Goal: Complete application form

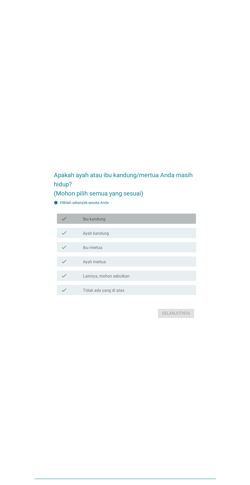
click at [173, 222] on div "check_box_outline_blank Ibu kandung" at bounding box center [137, 219] width 109 height 6
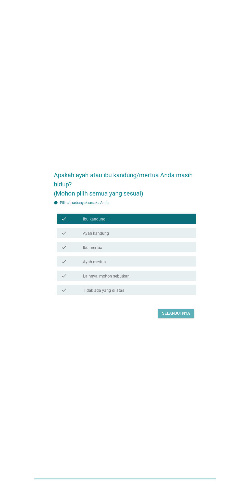
click at [188, 317] on div "Selanjutnya" at bounding box center [176, 314] width 28 height 6
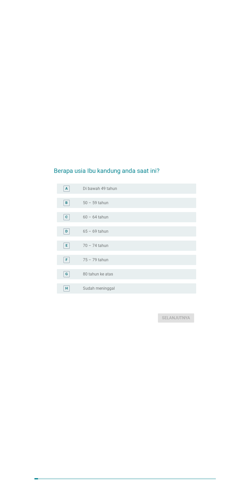
click at [188, 206] on div "radio_button_unchecked 50 – 59 tahun" at bounding box center [135, 203] width 105 height 5
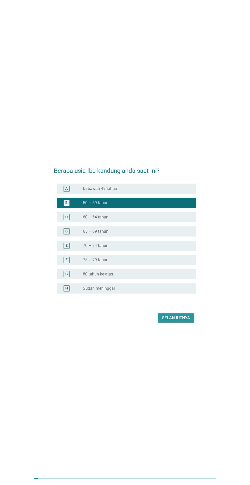
click at [186, 321] on div "Selanjutnya" at bounding box center [176, 318] width 28 height 6
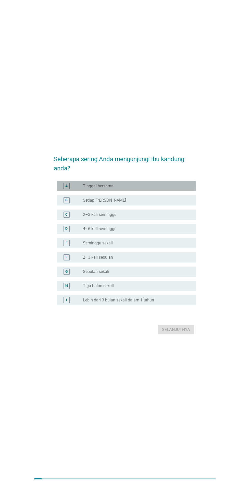
click at [192, 191] on div "A radio_button_unchecked Tinggal bersama" at bounding box center [126, 186] width 139 height 10
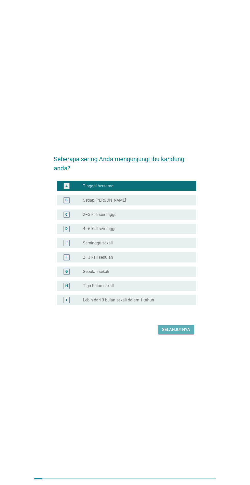
click at [186, 333] on div "Selanjutnya" at bounding box center [176, 330] width 28 height 6
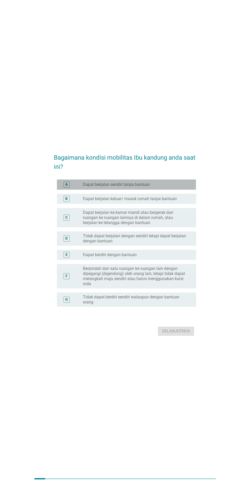
click at [193, 190] on div "A radio_button_unchecked Dapat berjalan sendiri tanpa bantuan" at bounding box center [126, 185] width 139 height 10
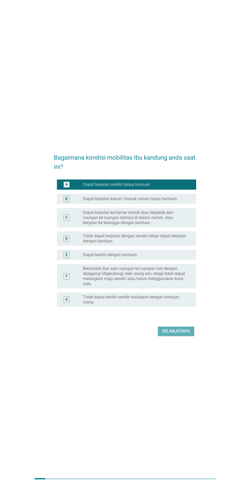
click at [188, 335] on div "Selanjutnya" at bounding box center [176, 331] width 28 height 6
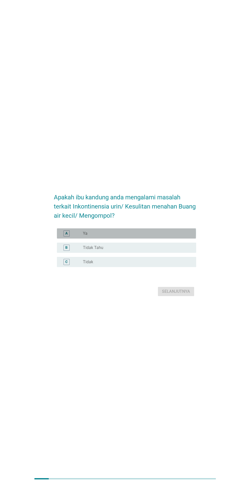
click at [188, 236] on div "radio_button_unchecked Ya" at bounding box center [135, 233] width 105 height 5
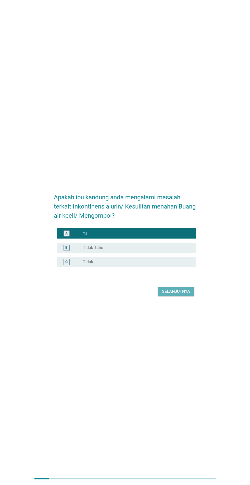
click at [188, 295] on div "Selanjutnya" at bounding box center [176, 292] width 28 height 6
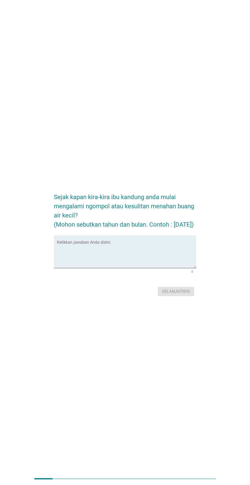
click at [160, 268] on textarea "Ketikkan jawaban Anda disini." at bounding box center [126, 255] width 139 height 27
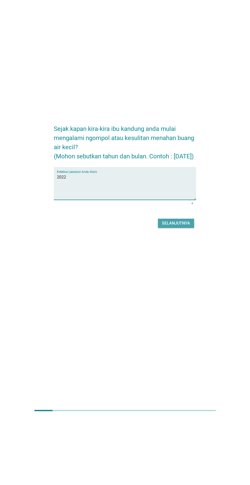
type textarea "2022"
click at [185, 295] on div "Selanjutnya" at bounding box center [176, 292] width 28 height 6
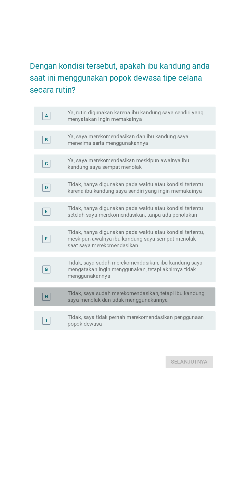
click at [183, 313] on label "Tidak, saya sudah merekomendasikan, tetapi ibu kandung saya menolak dan tidak m…" at bounding box center [135, 308] width 105 height 10
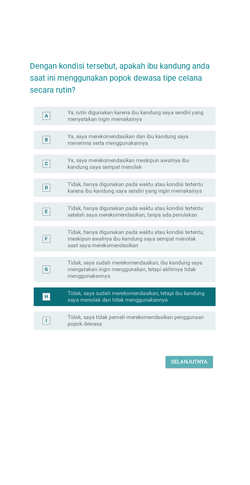
click at [186, 361] on div "Selanjutnya" at bounding box center [176, 358] width 28 height 6
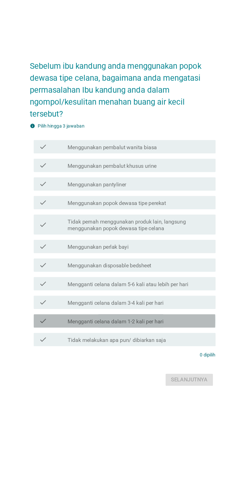
click at [178, 323] on div "check_box_outline_blank Mengganti celana dalam 1-2 kali per hari" at bounding box center [137, 320] width 109 height 6
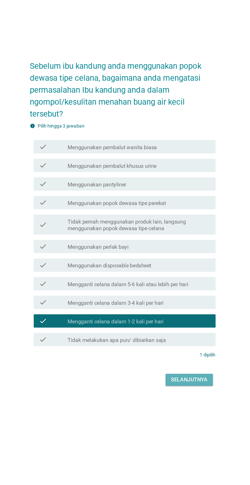
click at [186, 370] on button "Selanjutnya" at bounding box center [176, 364] width 36 height 9
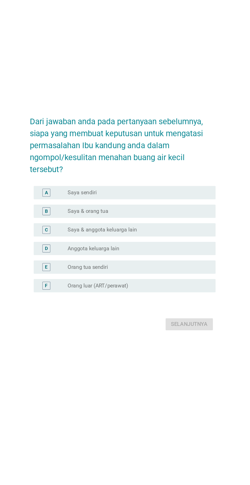
scroll to position [43, 0]
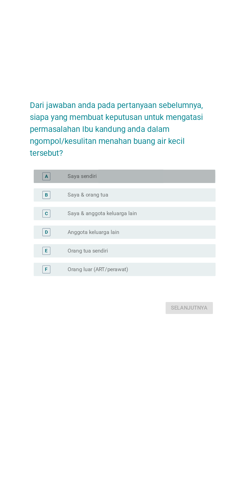
click at [133, 206] on div "radio_button_unchecked Saya sendiri" at bounding box center [135, 208] width 105 height 5
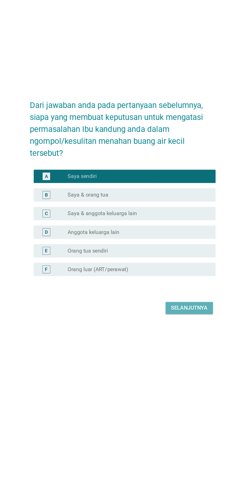
click at [189, 307] on div "Selanjutnya" at bounding box center [176, 310] width 28 height 6
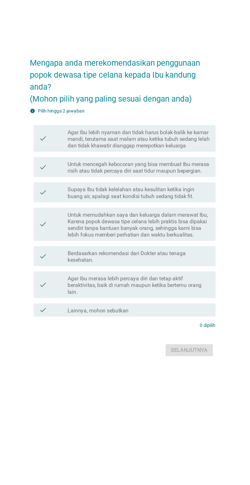
scroll to position [0, 0]
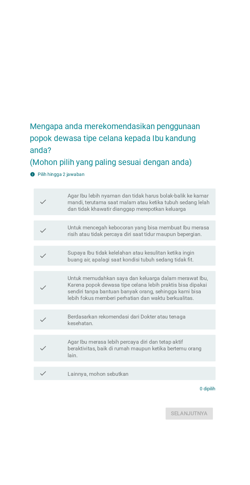
click at [191, 239] on label "Supaya Ibu tidak kelelahan atau kesulitan ketika ingin buang air, apalagi saat …" at bounding box center [137, 234] width 109 height 10
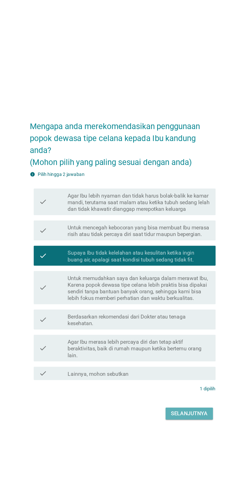
click at [190, 358] on div "Selanjutnya" at bounding box center [176, 355] width 28 height 6
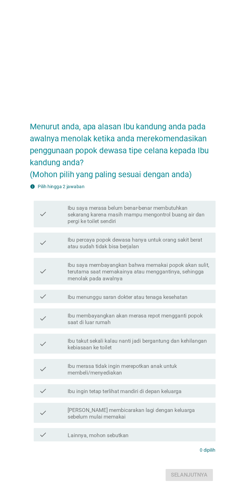
click at [122, 186] on label "Ibu saya merasa belum benar-benar membutuhkan sekarang karena masih mampu mengo…" at bounding box center [137, 178] width 109 height 15
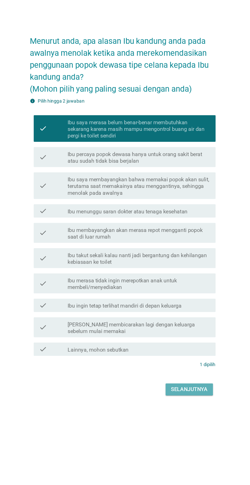
click at [181, 381] on div "Selanjutnya" at bounding box center [176, 378] width 28 height 6
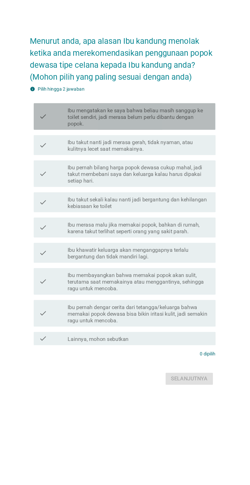
click at [158, 177] on label "Ibu mengatakan ke saya bahwa beliau masih sanggup ke toilet sendiri, jadi meras…" at bounding box center [137, 169] width 109 height 15
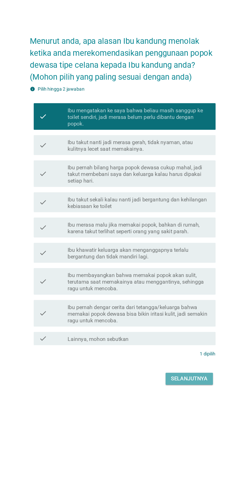
click at [180, 375] on button "Selanjutnya" at bounding box center [176, 369] width 36 height 9
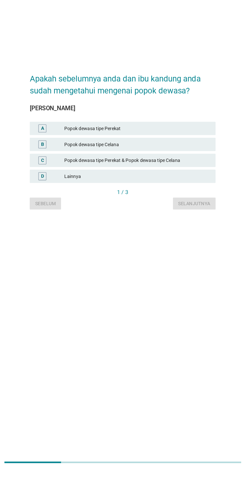
click at [140, 239] on div "Popok dewasa tipe Celana" at bounding box center [136, 235] width 112 height 6
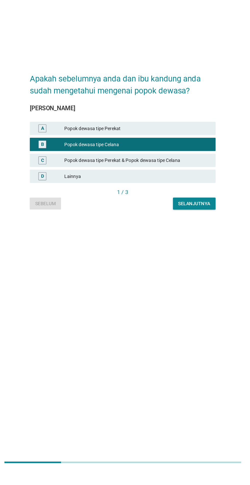
click at [179, 251] on div "Popok dewasa tipe Perekat & Popok dewasa tipe Celana" at bounding box center [136, 248] width 112 height 6
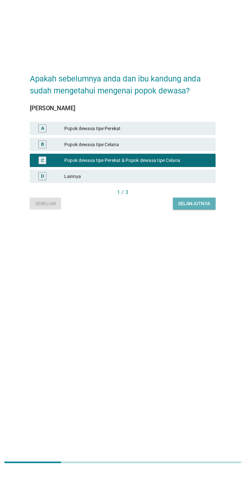
click at [188, 284] on div "Selanjutnya" at bounding box center [179, 280] width 24 height 5
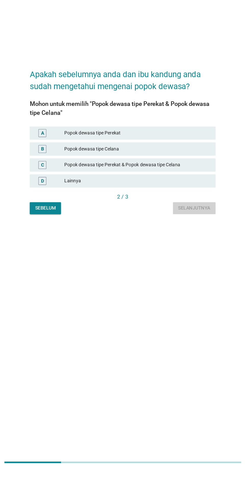
scroll to position [0, 0]
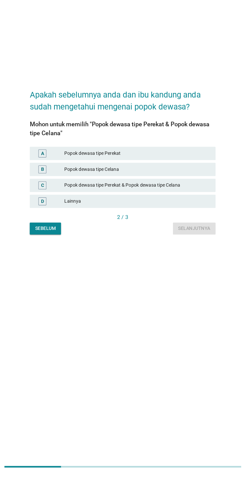
click at [166, 269] on div "C Popok dewasa tipe Perekat & Popok dewasa tipe Celana" at bounding box center [125, 263] width 142 height 10
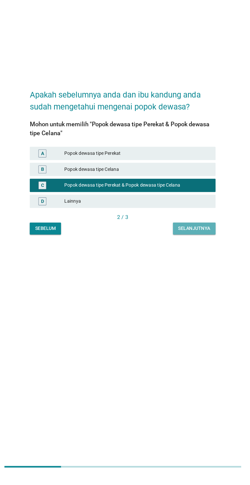
click at [184, 299] on div "Selanjutnya" at bounding box center [179, 296] width 24 height 5
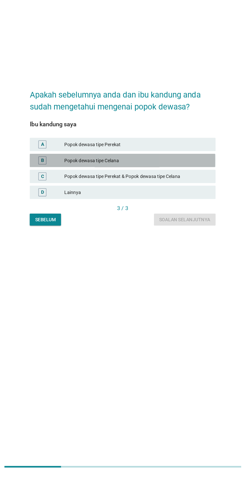
click at [168, 247] on div "Popok dewasa tipe Celana" at bounding box center [136, 244] width 112 height 6
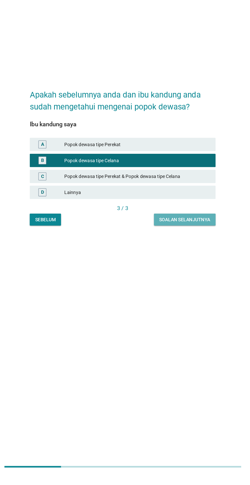
click at [186, 293] on div "Soalan selanjutnya" at bounding box center [172, 289] width 39 height 5
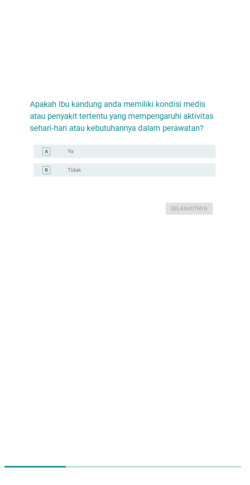
scroll to position [7, 0]
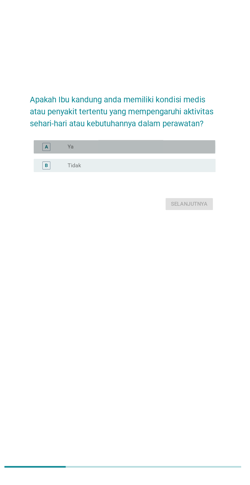
click at [159, 236] on div "radio_button_unchecked Ya" at bounding box center [135, 233] width 105 height 5
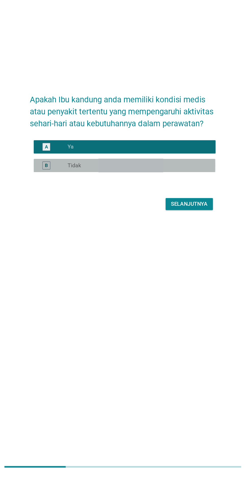
click at [177, 253] on div "B radio_button_unchecked Tidak" at bounding box center [126, 248] width 139 height 10
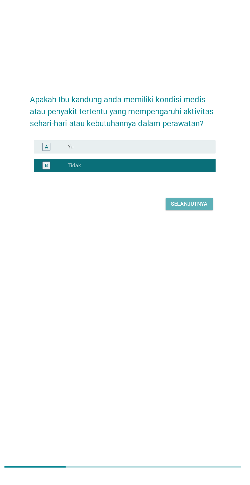
click at [174, 282] on button "Selanjutnya" at bounding box center [176, 277] width 36 height 9
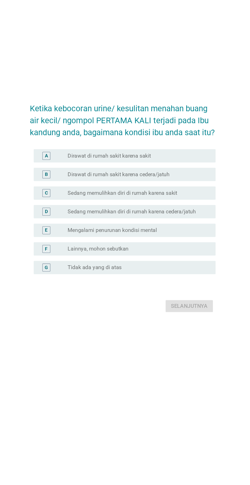
click at [155, 251] on label "Sedang memulihkan diri di rumah karena cedera/jatuh" at bounding box center [132, 247] width 98 height 5
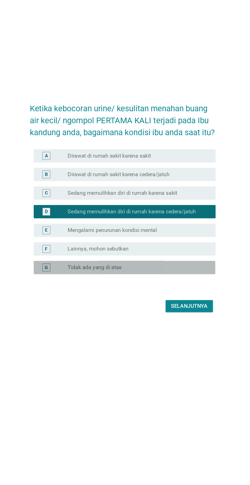
click at [170, 293] on div "radio_button_unchecked Tidak ada yang di atas" at bounding box center [135, 290] width 105 height 5
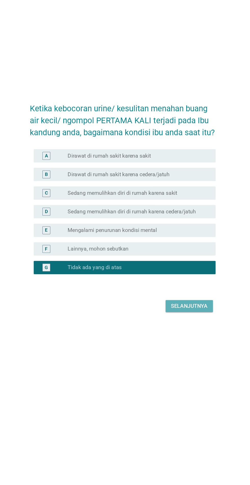
click at [175, 323] on div "Selanjutnya" at bounding box center [176, 320] width 28 height 6
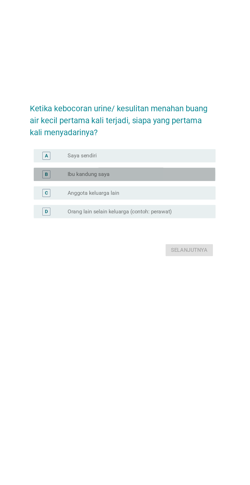
click at [164, 231] on div "radio_button_unchecked Ibu kandung saya" at bounding box center [135, 228] width 105 height 5
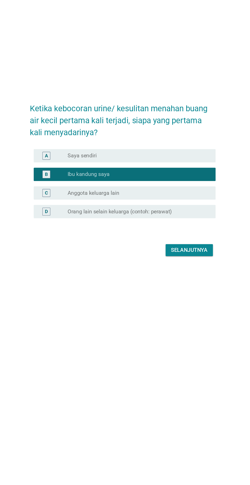
click at [173, 217] on div "radio_button_unchecked Saya sendiri" at bounding box center [135, 214] width 105 height 5
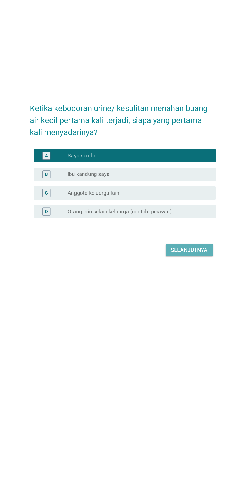
click at [179, 290] on div "Selanjutnya" at bounding box center [176, 287] width 28 height 6
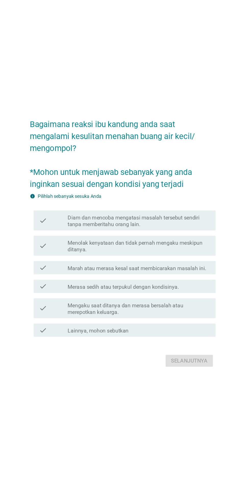
click at [160, 233] on label "Diam dan mencoba mengatasi masalah tersebut sendiri tanpa memberitahu orang lai…" at bounding box center [137, 228] width 109 height 10
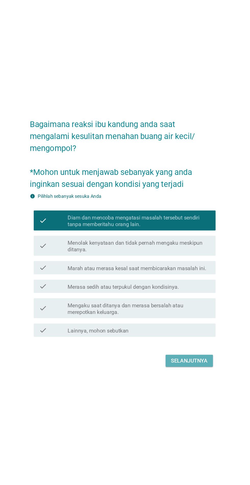
click at [170, 340] on button "Selanjutnya" at bounding box center [176, 335] width 36 height 9
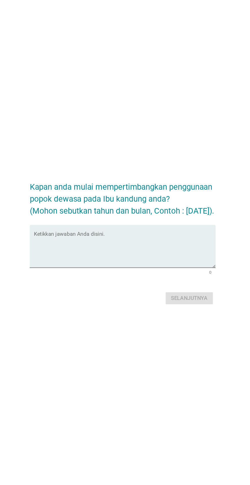
scroll to position [12, 0]
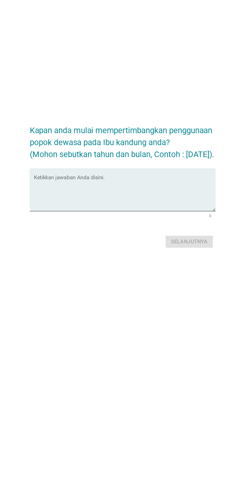
click at [138, 252] on textarea "Ketikkan jawaban Anda disini." at bounding box center [126, 238] width 139 height 27
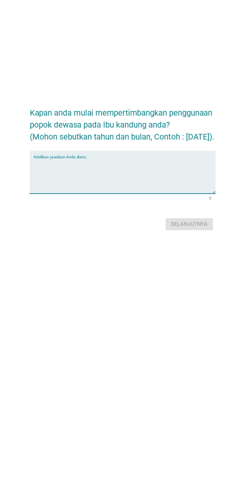
scroll to position [14, 0]
type textarea "2024"
click at [183, 278] on div "Selanjutnya" at bounding box center [176, 275] width 28 height 6
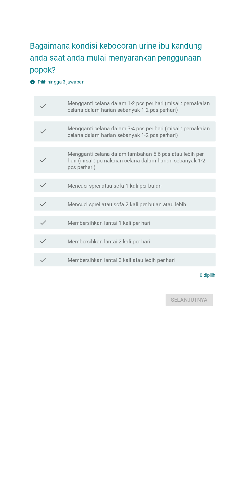
scroll to position [0, 0]
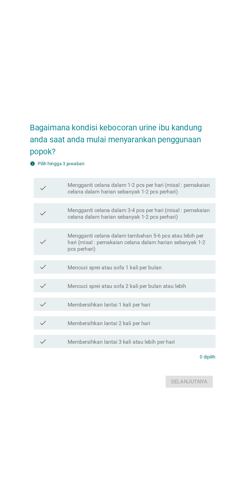
click at [165, 257] on div "check_box_outline_blank Mencuci sprei atau sofa 1 kali per bulan" at bounding box center [137, 254] width 109 height 6
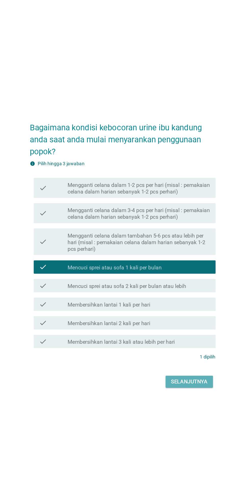
click at [178, 345] on div "Selanjutnya" at bounding box center [176, 342] width 28 height 6
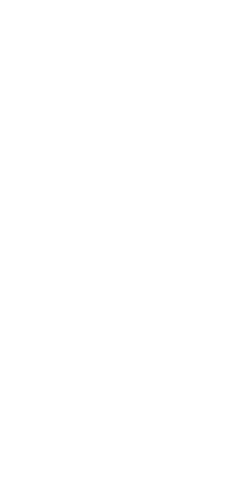
scroll to position [50, 0]
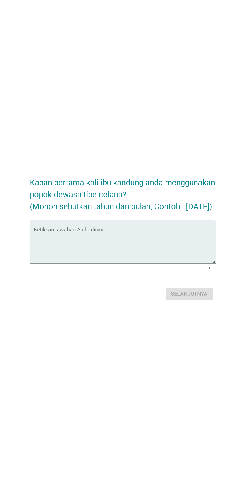
click at [153, 229] on textarea "Ketikkan jawaban Anda disini." at bounding box center [126, 238] width 139 height 27
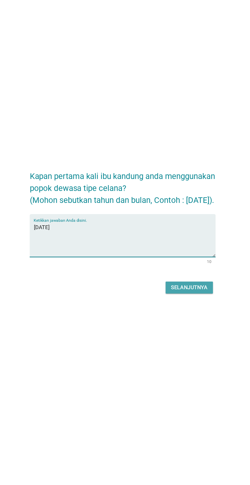
type textarea "[DATE]"
click at [168, 272] on div "Selanjutnya" at bounding box center [176, 275] width 28 height 6
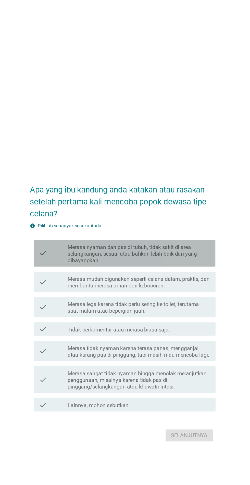
click at [162, 207] on label "Merasa nyaman dan pas di tubuh, tidak sakit di area selangkangan, sesuai atau b…" at bounding box center [137, 199] width 109 height 15
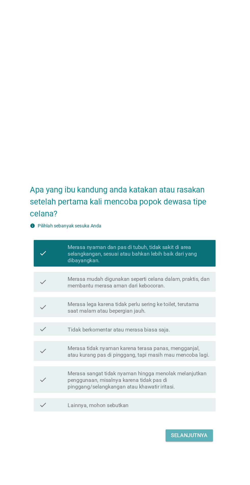
click at [178, 342] on div "Selanjutnya" at bounding box center [176, 339] width 28 height 6
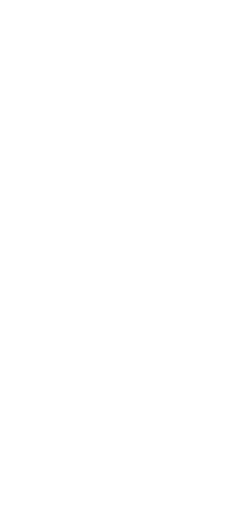
scroll to position [12, 0]
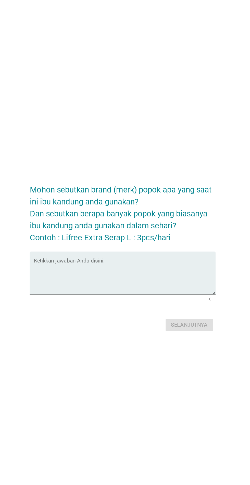
click at [133, 261] on textarea "Ketikkan jawaban Anda disini." at bounding box center [126, 247] width 139 height 27
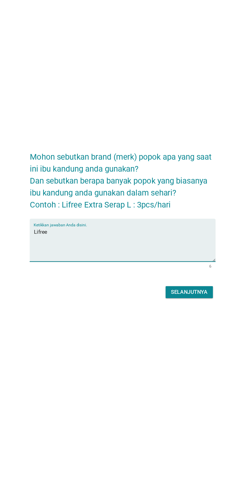
type textarea "Lifree"
click at [184, 287] on div "Selanjutnya" at bounding box center [176, 284] width 28 height 6
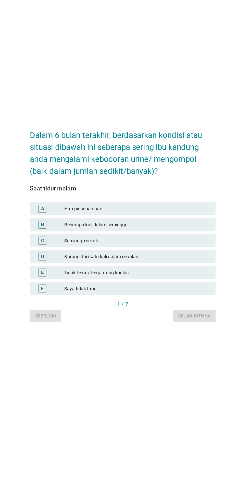
scroll to position [0, 0]
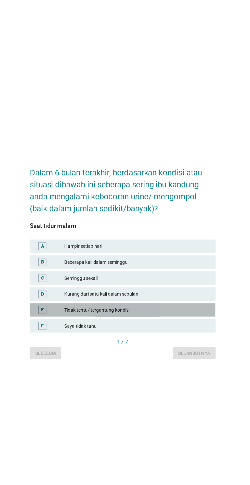
click at [170, 284] on div "Tidak tentu/ tergantung kondisi" at bounding box center [136, 281] width 112 height 6
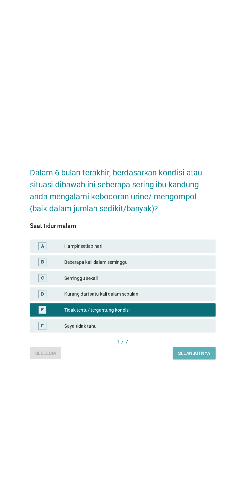
click at [191, 317] on div "Selanjutnya" at bounding box center [179, 314] width 24 height 5
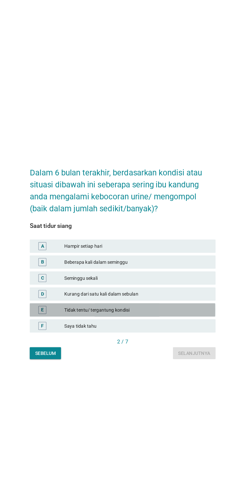
click at [184, 284] on div "Tidak tentu/ tergantung kondisi" at bounding box center [136, 281] width 112 height 6
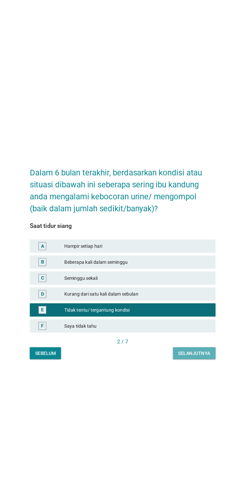
click at [186, 319] on button "Selanjutnya" at bounding box center [179, 314] width 33 height 9
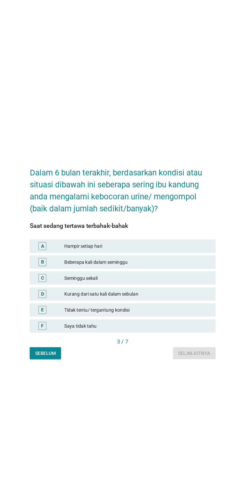
click at [176, 284] on div "Tidak tentu/ tergantung kondisi" at bounding box center [136, 281] width 112 height 6
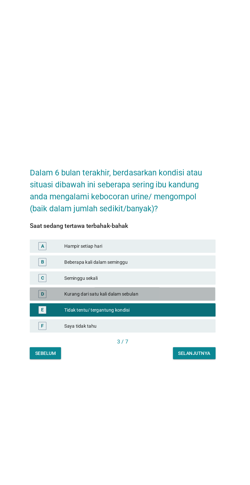
click at [181, 272] on div "Kurang dari satu kali dalam sebulan" at bounding box center [136, 269] width 112 height 6
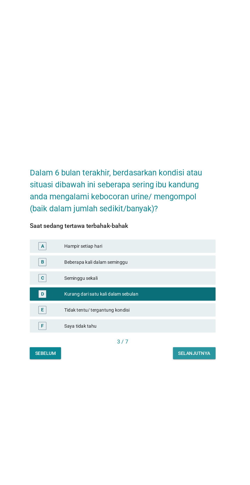
click at [181, 317] on div "Selanjutnya" at bounding box center [179, 314] width 24 height 5
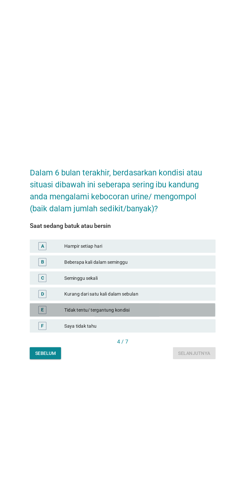
click at [177, 284] on div "Tidak tentu/ tergantung kondisi" at bounding box center [136, 281] width 112 height 6
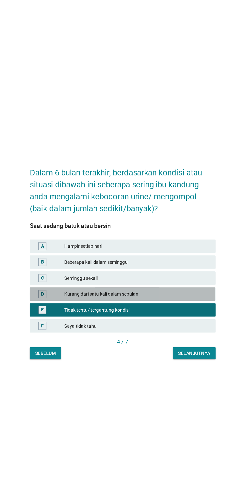
click at [181, 272] on div "Kurang dari satu kali dalam sebulan" at bounding box center [136, 269] width 112 height 6
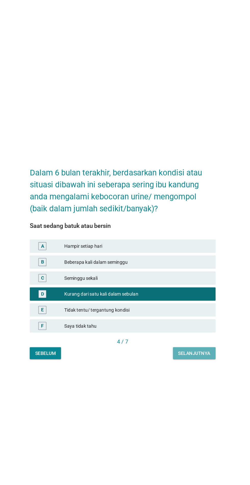
click at [190, 319] on button "Selanjutnya" at bounding box center [179, 314] width 33 height 9
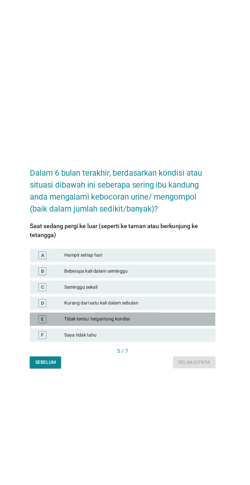
click at [175, 288] on div "Tidak tentu/ tergantung kondisi" at bounding box center [136, 285] width 112 height 6
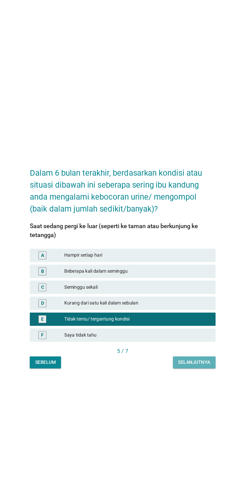
click at [183, 321] on div "Selanjutnya" at bounding box center [179, 317] width 24 height 5
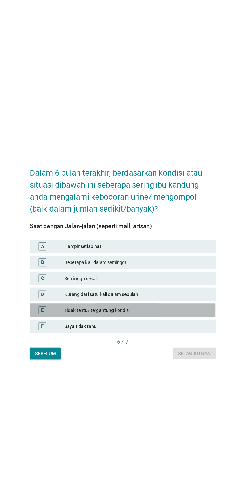
click at [169, 281] on div "Tidak tentu/ tergantung kondisi" at bounding box center [136, 278] width 112 height 6
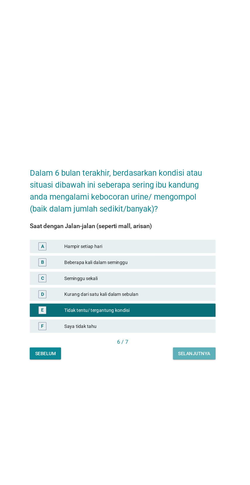
click at [185, 316] on button "Selanjutnya" at bounding box center [179, 311] width 33 height 9
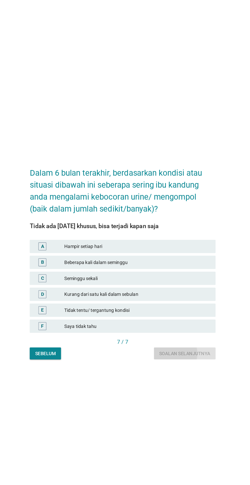
scroll to position [0, 0]
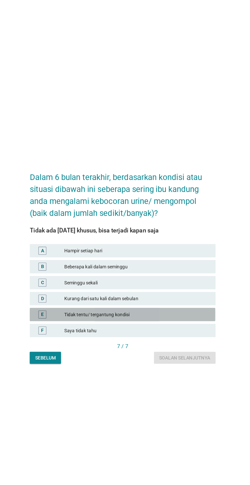
click at [173, 284] on div "Tidak tentu/ tergantung kondisi" at bounding box center [136, 281] width 112 height 6
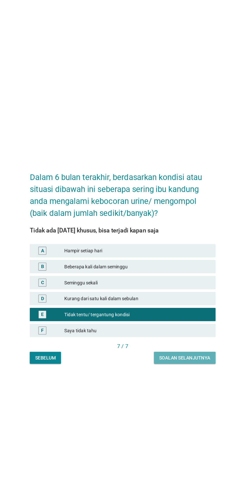
click at [180, 319] on button "Soalan selanjutnya" at bounding box center [172, 314] width 47 height 9
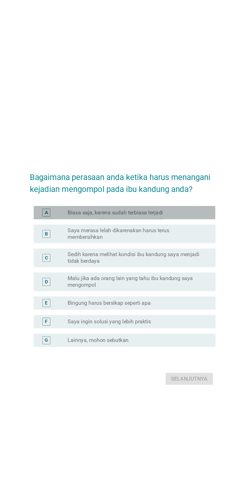
click at [180, 200] on div "A radio_button_unchecked Biasa saja, karena sudah terbiasa terjadi" at bounding box center [126, 194] width 139 height 10
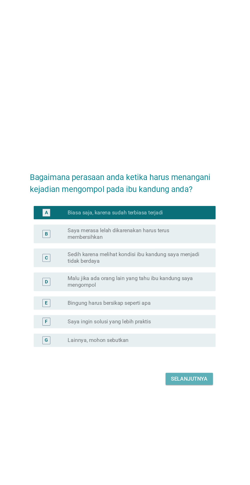
click at [183, 325] on div "Selanjutnya" at bounding box center [176, 322] width 28 height 6
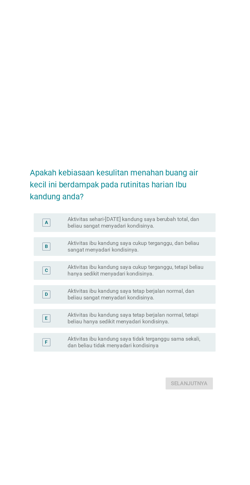
scroll to position [1, 0]
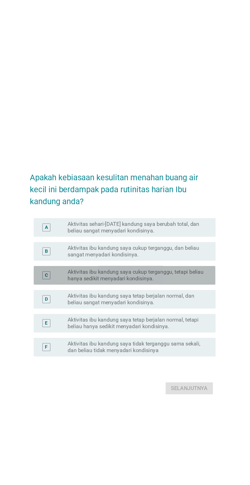
click at [178, 243] on label "Aktivitas ibu kandung saya cukup terganggu, tetapi beliau hanya sedikit menyada…" at bounding box center [135, 238] width 105 height 10
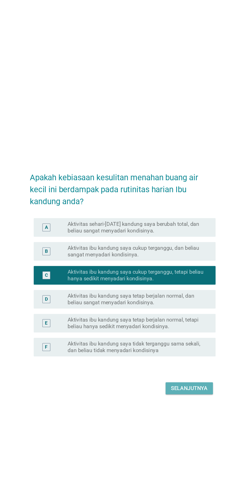
click at [179, 327] on div "Selanjutnya" at bounding box center [176, 324] width 28 height 6
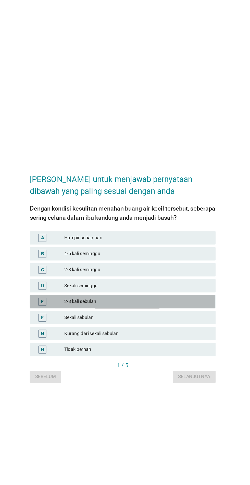
click at [164, 263] on div "E 2-3 kali sebulan" at bounding box center [125, 258] width 142 height 10
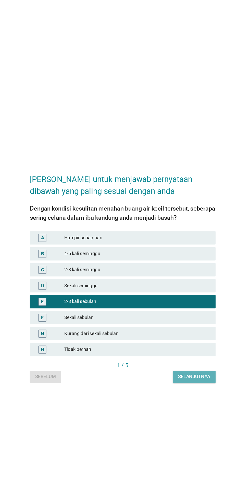
click at [191, 320] on button "Selanjutnya" at bounding box center [179, 315] width 33 height 9
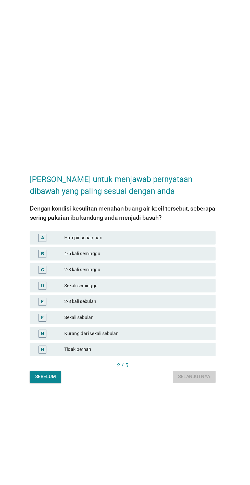
scroll to position [0, 0]
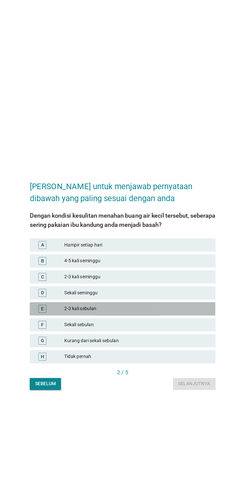
click at [165, 267] on div "2-3 kali sebulan" at bounding box center [136, 263] width 112 height 6
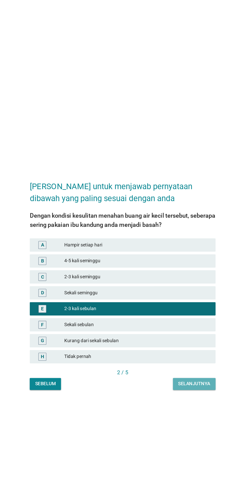
click at [190, 326] on button "Selanjutnya" at bounding box center [179, 321] width 33 height 9
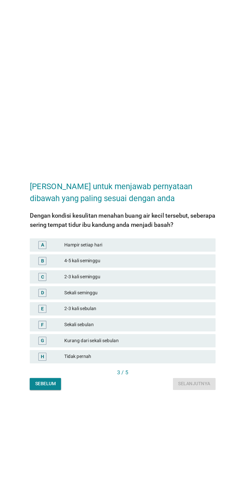
click at [168, 267] on div "2-3 kali sebulan" at bounding box center [136, 263] width 112 height 6
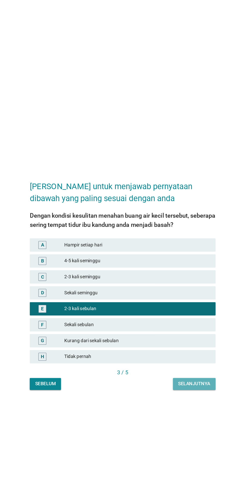
click at [181, 326] on button "Selanjutnya" at bounding box center [179, 321] width 33 height 9
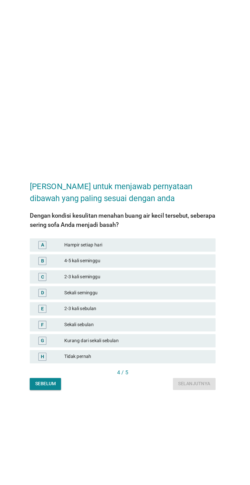
click at [165, 279] on div "Sekali sebulan" at bounding box center [136, 276] width 112 height 6
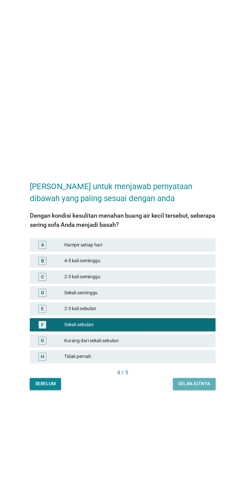
click at [181, 324] on div "Selanjutnya" at bounding box center [179, 320] width 24 height 5
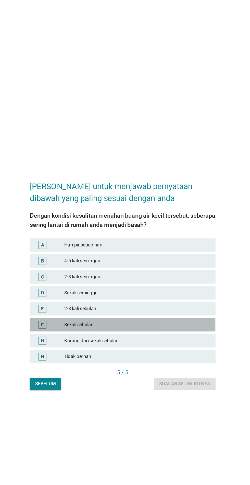
click at [165, 279] on div "Sekali sebulan" at bounding box center [136, 276] width 112 height 6
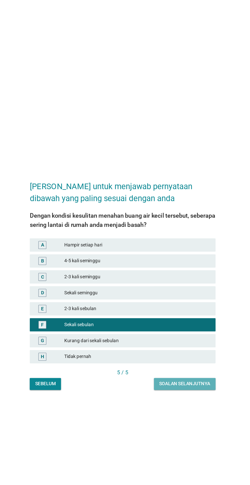
click at [180, 326] on button "Soalan selanjutnya" at bounding box center [172, 321] width 47 height 9
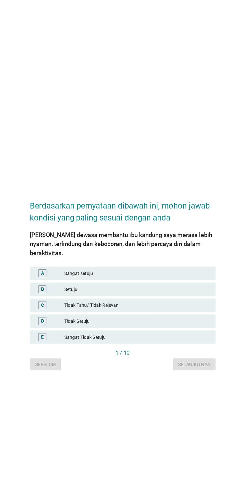
scroll to position [18, 0]
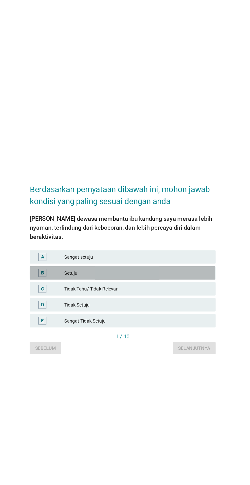
click at [179, 239] on div "Setuju" at bounding box center [136, 236] width 112 height 6
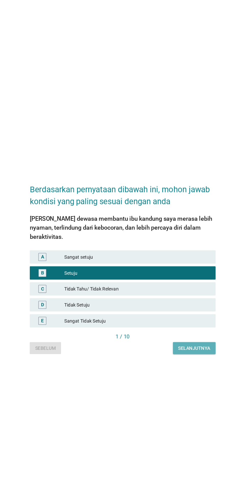
click at [183, 298] on button "Selanjutnya" at bounding box center [179, 293] width 33 height 9
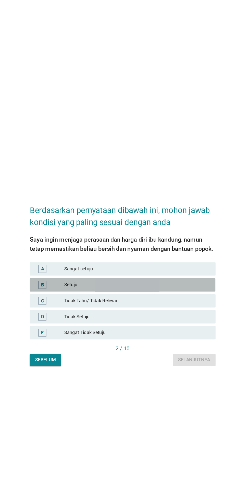
click at [174, 248] on div "Setuju" at bounding box center [136, 245] width 112 height 6
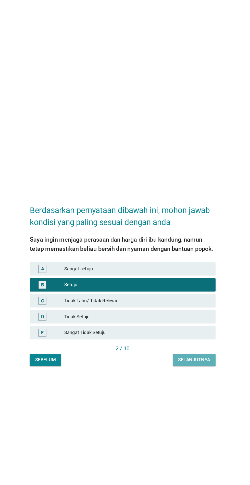
click at [179, 305] on div "Selanjutnya" at bounding box center [179, 302] width 24 height 5
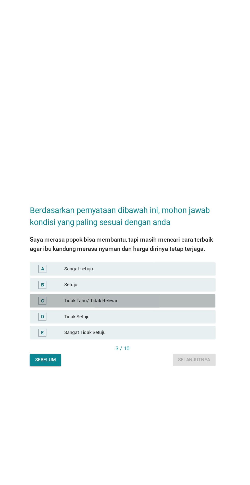
click at [168, 260] on div "Tidak Tahu/ Tidak Relevan" at bounding box center [136, 257] width 112 height 6
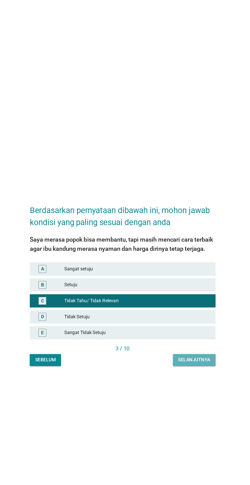
click at [183, 305] on div "Selanjutnya" at bounding box center [179, 302] width 24 height 5
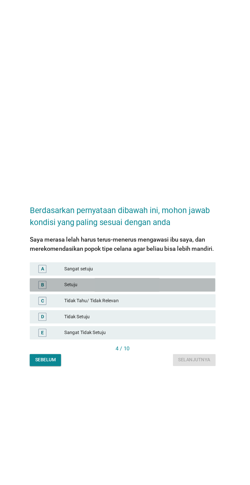
click at [175, 248] on div "Setuju" at bounding box center [136, 245] width 112 height 6
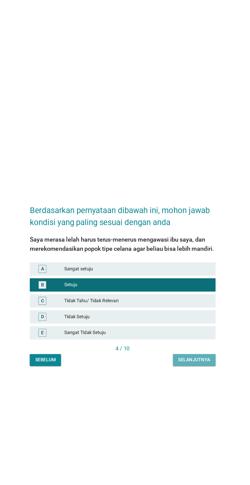
click at [181, 305] on div "Selanjutnya" at bounding box center [179, 302] width 24 height 5
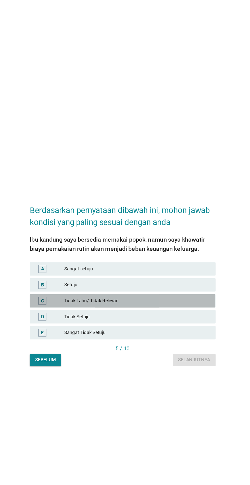
click at [170, 260] on div "Tidak Tahu/ Tidak Relevan" at bounding box center [136, 257] width 112 height 6
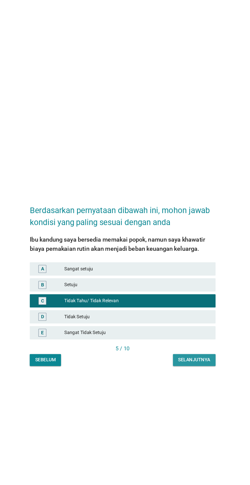
click at [182, 307] on button "Selanjutnya" at bounding box center [179, 302] width 33 height 9
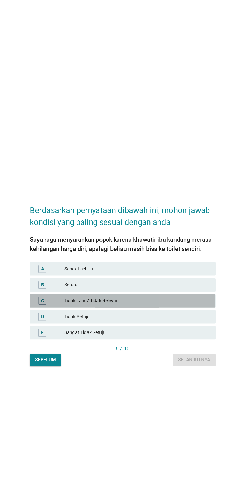
click at [162, 260] on div "Tidak Tahu/ Tidak Relevan" at bounding box center [136, 257] width 112 height 6
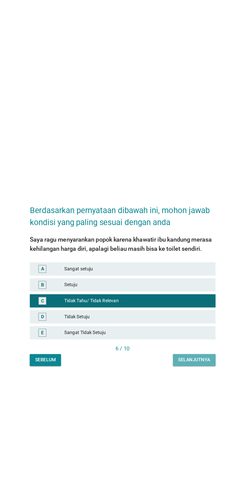
click at [186, 307] on button "Selanjutnya" at bounding box center [179, 302] width 33 height 9
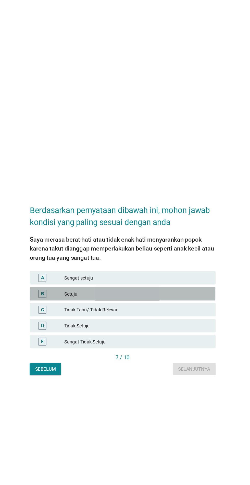
click at [168, 254] on div "B Setuju" at bounding box center [125, 248] width 142 height 10
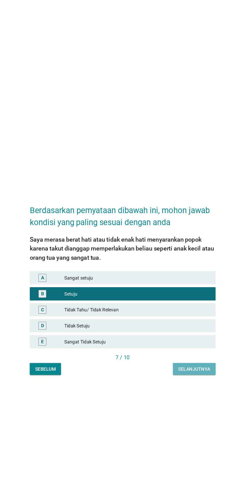
click at [180, 311] on button "Selanjutnya" at bounding box center [179, 305] width 33 height 9
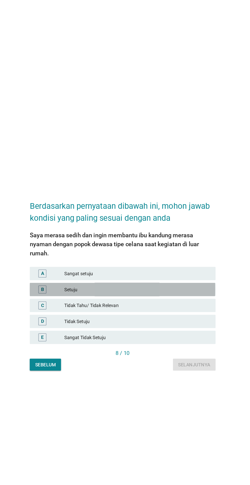
click at [164, 250] on div "B Setuju" at bounding box center [125, 245] width 142 height 10
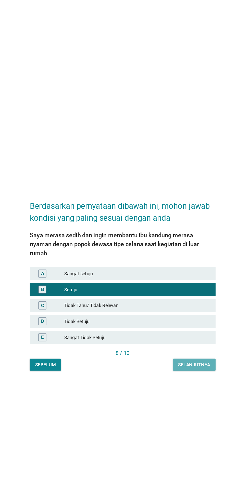
click at [185, 307] on button "Selanjutnya" at bounding box center [179, 302] width 33 height 9
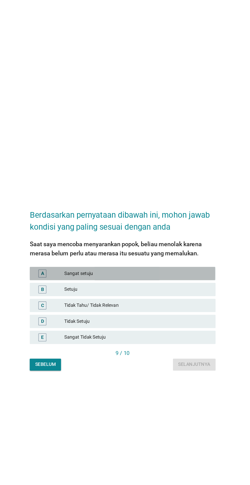
click at [173, 236] on div "Sangat setuju" at bounding box center [136, 233] width 112 height 6
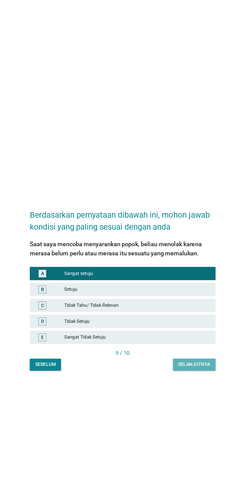
click at [181, 305] on div "Selanjutnya" at bounding box center [179, 302] width 24 height 5
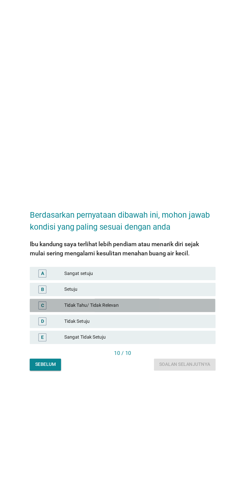
click at [169, 262] on div "C Tidak Tahu/ Tidak Relevan" at bounding box center [125, 257] width 142 height 10
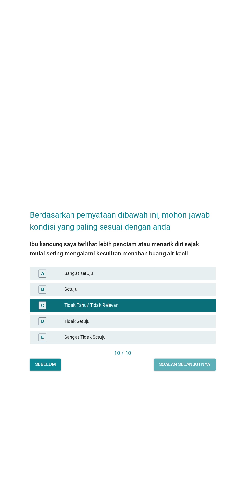
click at [178, 305] on div "Soalan selanjutnya" at bounding box center [172, 302] width 39 height 5
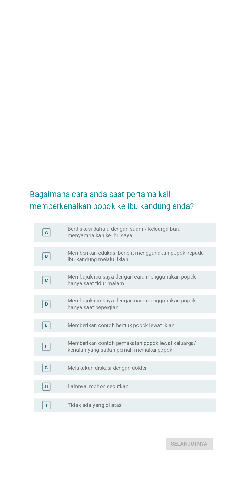
click at [184, 202] on label "Memberikan edukasi benefit menggunakan popok kepada ibu kandung melalui iklan" at bounding box center [135, 196] width 105 height 10
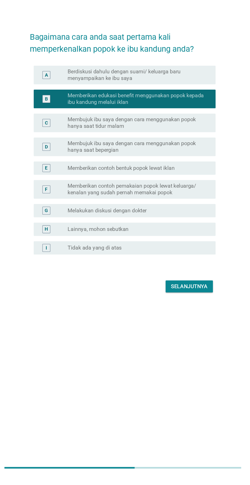
scroll to position [12, 0]
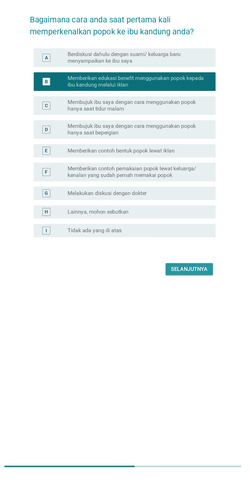
click at [190, 333] on button "Selanjutnya" at bounding box center [176, 327] width 36 height 9
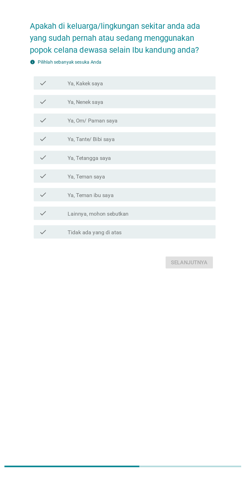
scroll to position [5, 0]
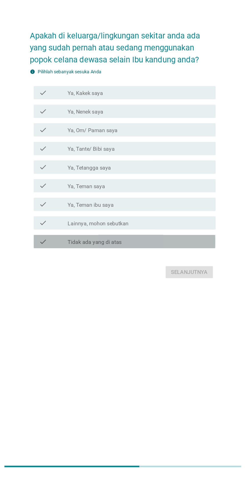
click at [120, 310] on label "Tidak ada yang di atas" at bounding box center [103, 307] width 41 height 5
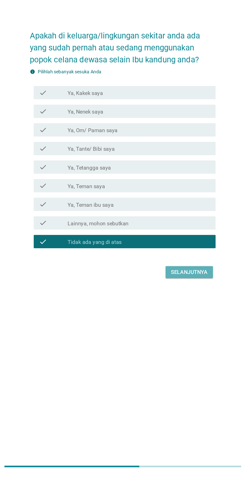
click at [184, 335] on button "Selanjutnya" at bounding box center [176, 330] width 36 height 9
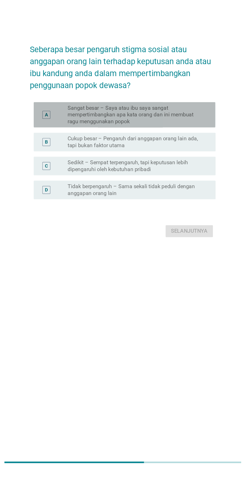
click at [159, 220] on label "Sangat besar – Saya atau ibu saya sangat mempertimbangkan apa kata orang dan in…" at bounding box center [135, 212] width 105 height 15
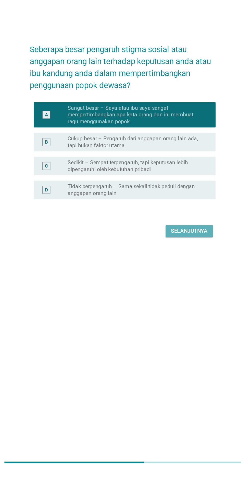
click at [186, 305] on div "Selanjutnya" at bounding box center [176, 302] width 28 height 6
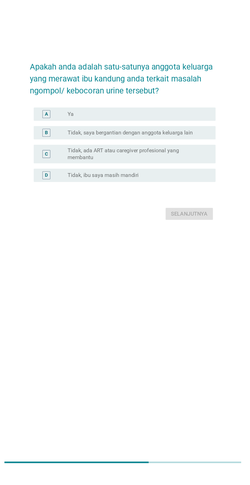
click at [144, 215] on div "radio_button_unchecked Ya" at bounding box center [135, 212] width 105 height 5
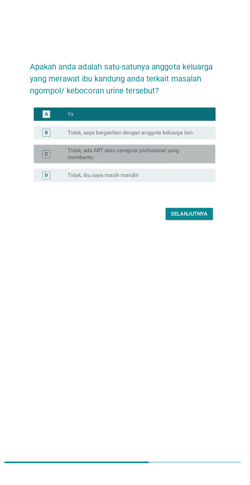
click at [152, 248] on label "Tidak, ada ART atau caregiver profesional yang membantu" at bounding box center [135, 243] width 105 height 10
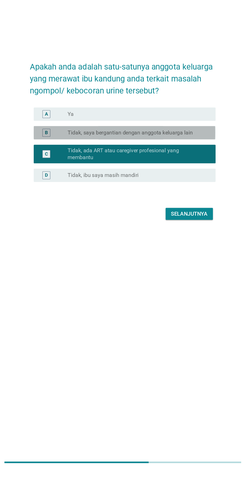
click at [155, 229] on label "Tidak, saya bergantian dengan anggota keluarga lain" at bounding box center [131, 226] width 96 height 5
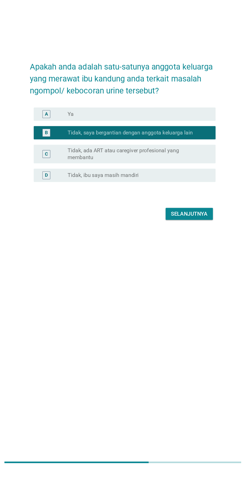
click at [182, 299] on div "Apakah anda adalah satu-satunya anggota keluarga yang merawat ibu kandung anda …" at bounding box center [125, 230] width 150 height 137
click at [186, 292] on div "Selanjutnya" at bounding box center [176, 289] width 28 height 6
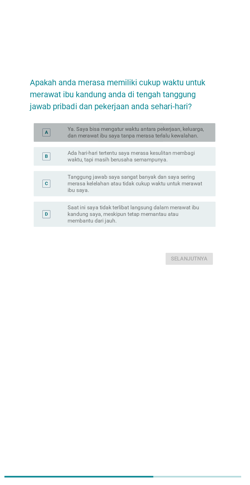
click at [153, 220] on label "Ya. Saya bisa mengatur waktu antara pekerjaan, keluarga, dan merawat ibu saya t…" at bounding box center [135, 215] width 105 height 10
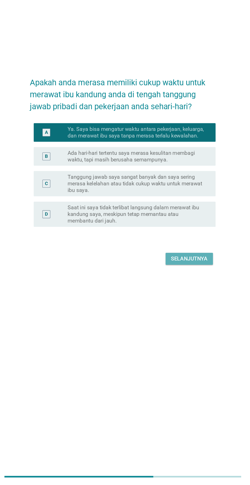
click at [180, 315] on div "Selanjutnya" at bounding box center [176, 312] width 28 height 6
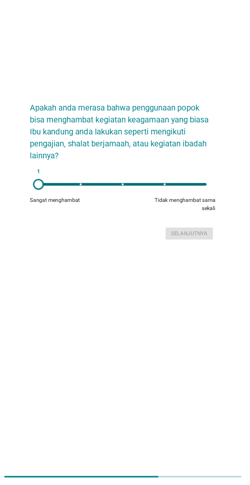
scroll to position [8, 0]
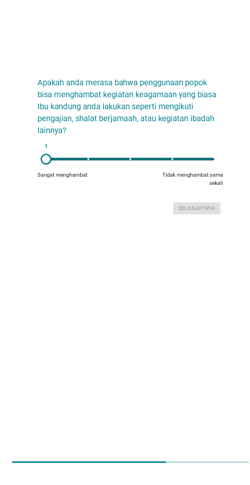
click at [155, 248] on div "1" at bounding box center [124, 247] width 129 height 2
click at [186, 289] on button "Selanjutnya" at bounding box center [176, 284] width 36 height 9
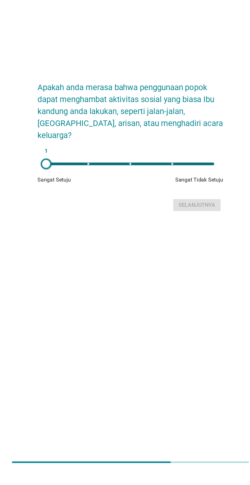
click at [158, 252] on div "1" at bounding box center [124, 250] width 129 height 2
type input "4"
click at [180, 285] on div "Selanjutnya" at bounding box center [176, 282] width 28 height 6
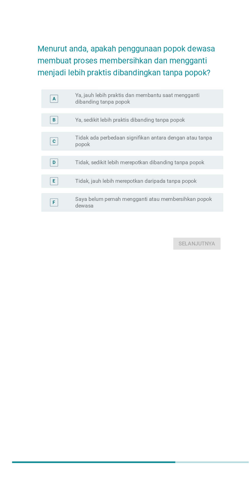
scroll to position [0, 0]
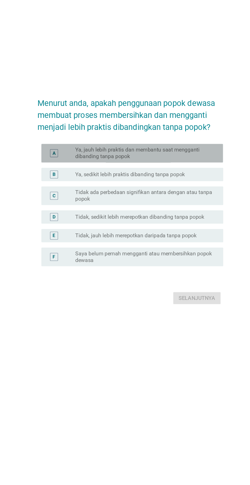
click at [137, 213] on label "Ya, jauh lebih praktis dan membantu saat mengganti dibanding tanpa popok" at bounding box center [135, 208] width 105 height 10
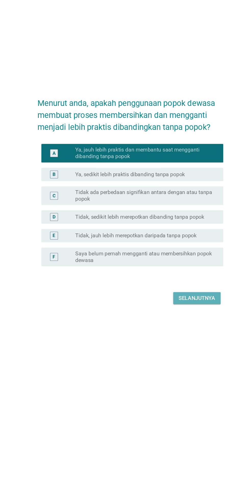
click at [184, 322] on div "Selanjutnya" at bounding box center [176, 319] width 28 height 6
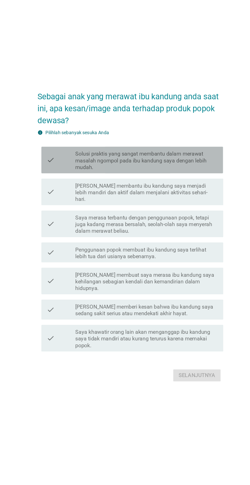
click at [137, 194] on label "Solusi praktis yang sangat membantu dalam merawat masalah ngompol pada ibu kand…" at bounding box center [137, 186] width 109 height 15
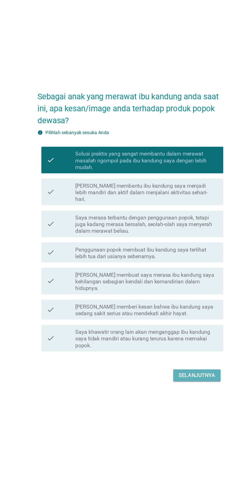
click at [170, 354] on div "Selanjutnya" at bounding box center [176, 351] width 28 height 6
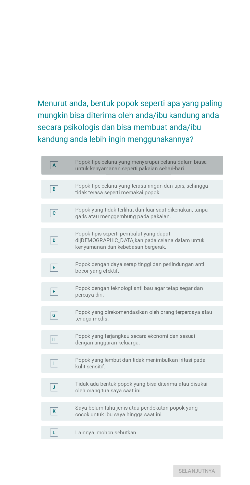
click at [146, 156] on label "Popok tipe celana yang menyerupai celana dalam biasa untuk kenyamanan seperti p…" at bounding box center [135, 151] width 105 height 10
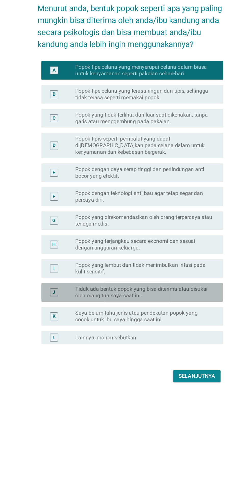
scroll to position [12, 0]
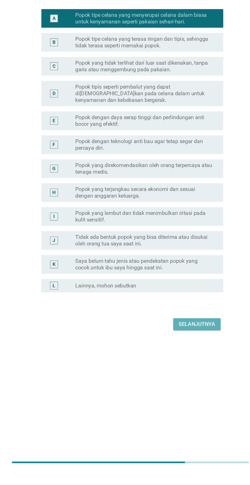
click at [182, 376] on div "Selanjutnya" at bounding box center [176, 373] width 28 height 6
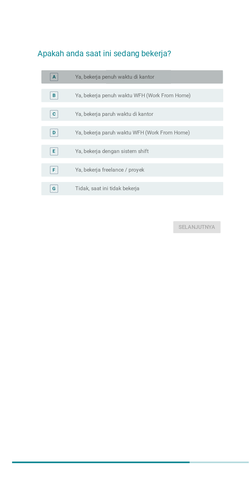
click at [173, 186] on div "radio_button_unchecked Ya, bekerja penuh waktu di kantor" at bounding box center [135, 183] width 105 height 5
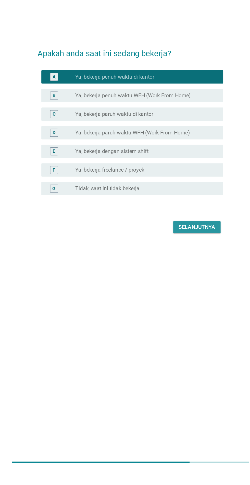
click at [189, 302] on div "Selanjutnya" at bounding box center [176, 299] width 28 height 6
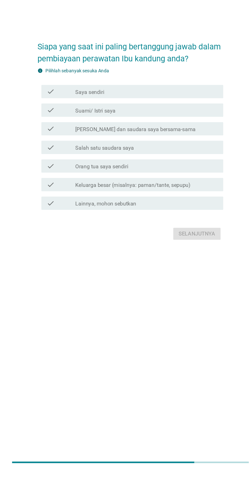
scroll to position [0, 0]
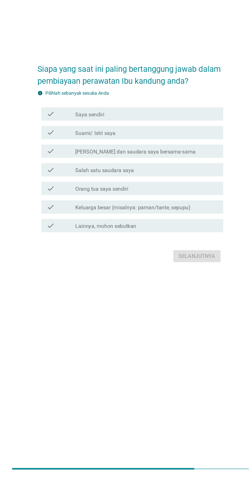
click at [156, 210] on div "check_box_outline_blank [PERSON_NAME] sendiri" at bounding box center [137, 207] width 109 height 6
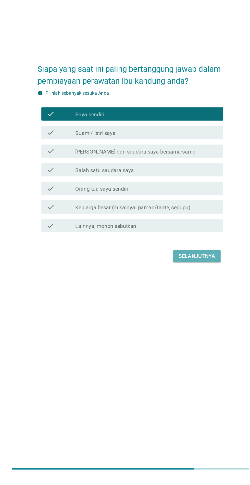
click at [183, 319] on div "Selanjutnya" at bounding box center [176, 316] width 28 height 6
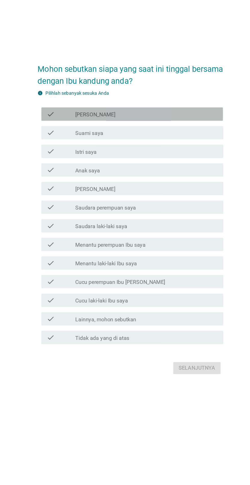
click at [147, 167] on div "check_box_outline_blank [PERSON_NAME]" at bounding box center [137, 164] width 109 height 6
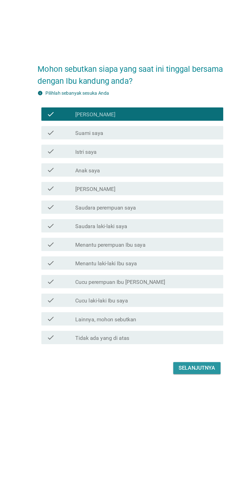
click at [179, 362] on div "Selanjutnya" at bounding box center [176, 359] width 28 height 6
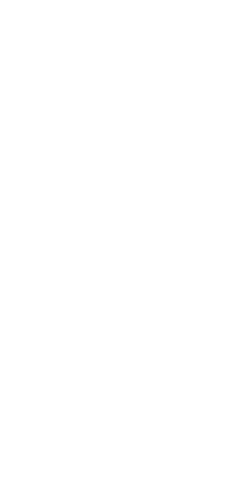
scroll to position [12, 0]
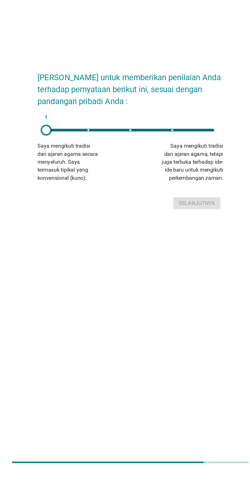
click at [91, 226] on div "1" at bounding box center [124, 224] width 129 height 2
click at [186, 230] on div "2" at bounding box center [124, 224] width 137 height 10
click at [188, 284] on div "Selanjutnya" at bounding box center [176, 281] width 28 height 6
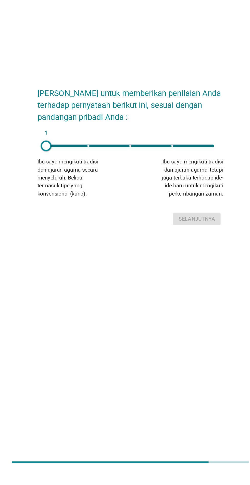
click at [157, 238] on div "1" at bounding box center [124, 237] width 129 height 2
type input "4"
click at [183, 297] on button "Selanjutnya" at bounding box center [176, 292] width 36 height 9
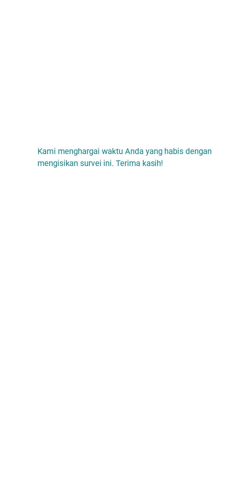
scroll to position [26, 0]
